Goal: Task Accomplishment & Management: Book appointment/travel/reservation

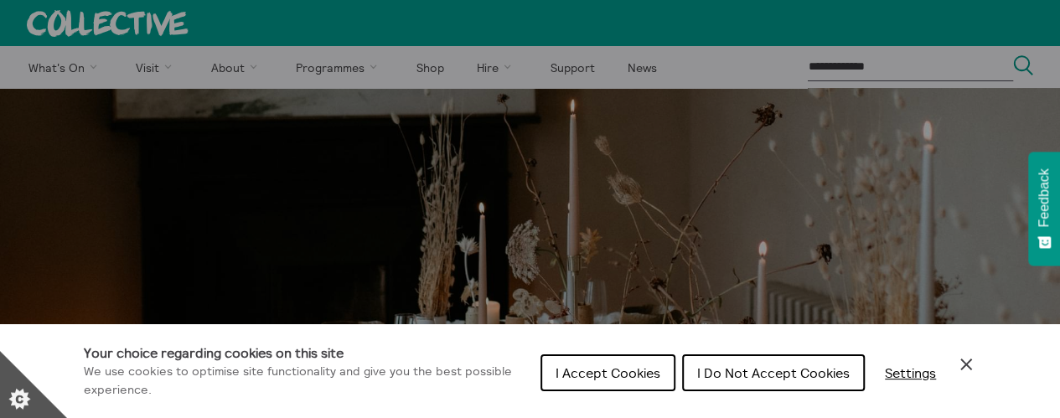
click at [649, 375] on span "I Accept Cookies" at bounding box center [608, 372] width 105 height 17
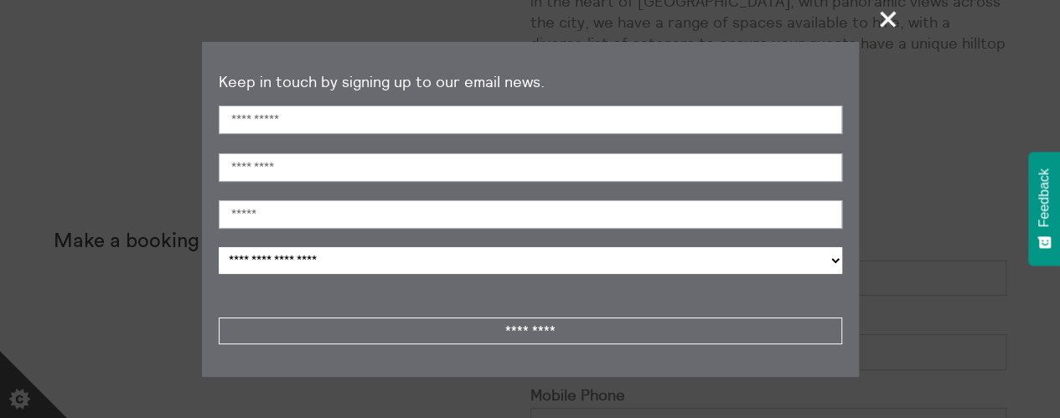
scroll to position [566, 0]
click at [891, 16] on span "+" at bounding box center [888, 18] width 49 height 49
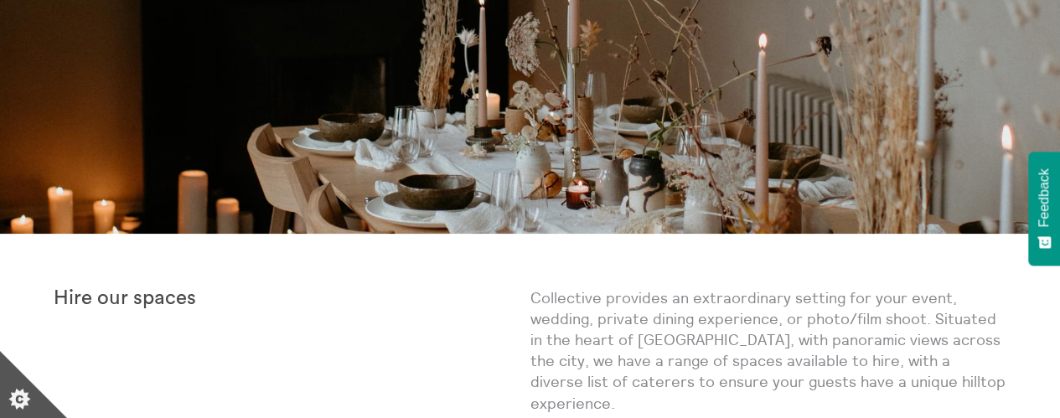
scroll to position [0, 0]
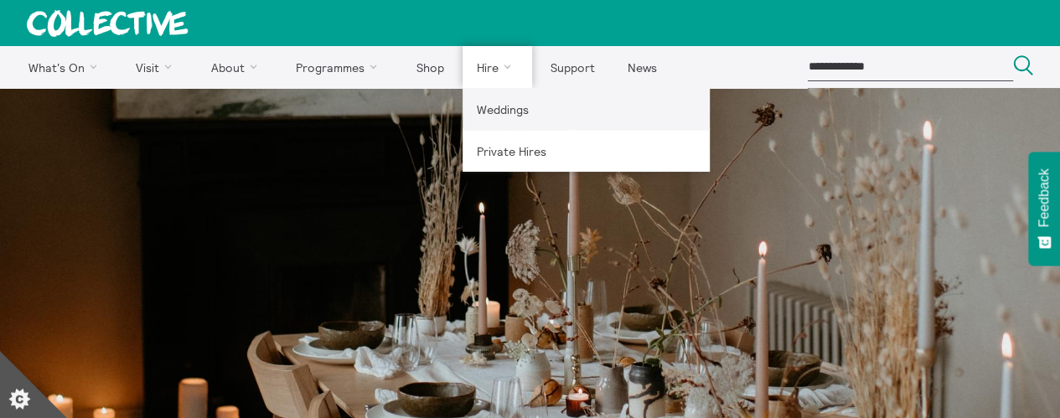
click at [511, 107] on link "Weddings" at bounding box center [586, 109] width 247 height 42
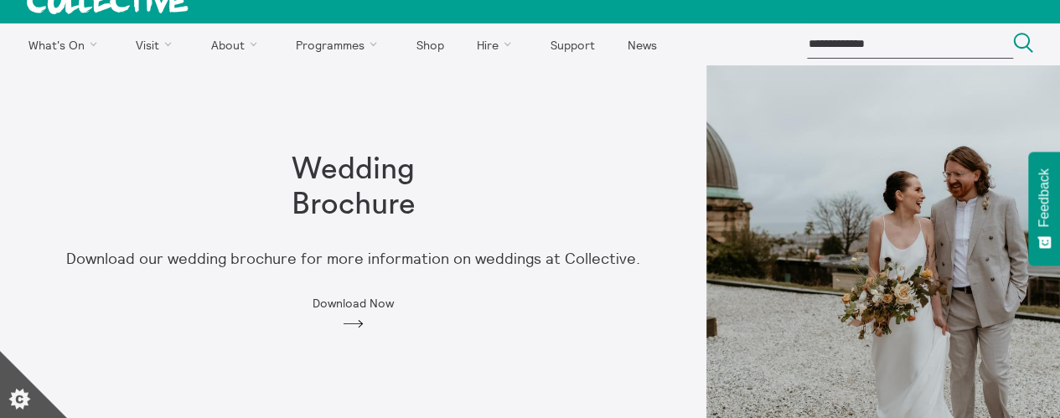
scroll to position [20, 0]
